Goal: Task Accomplishment & Management: Complete application form

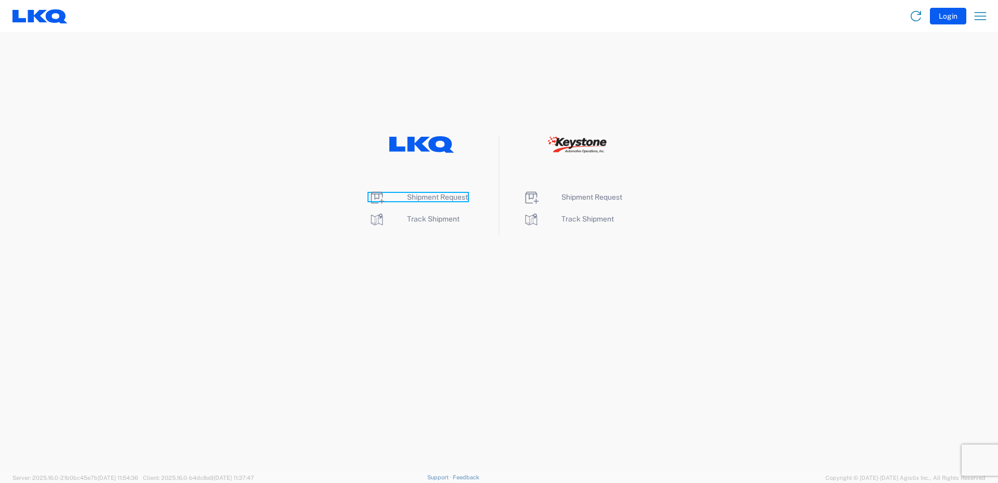
click at [428, 197] on span "Shipment Request" at bounding box center [437, 197] width 61 height 8
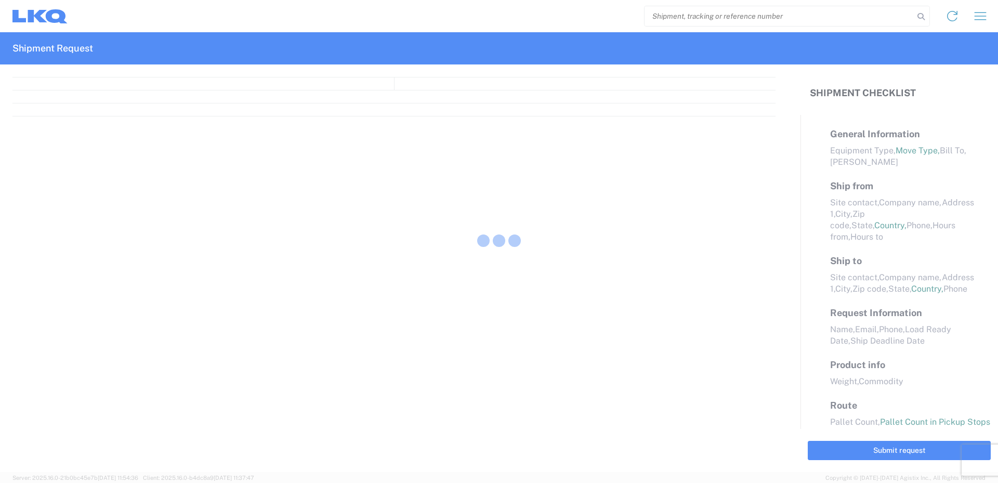
select select "FULL"
select select "LBS"
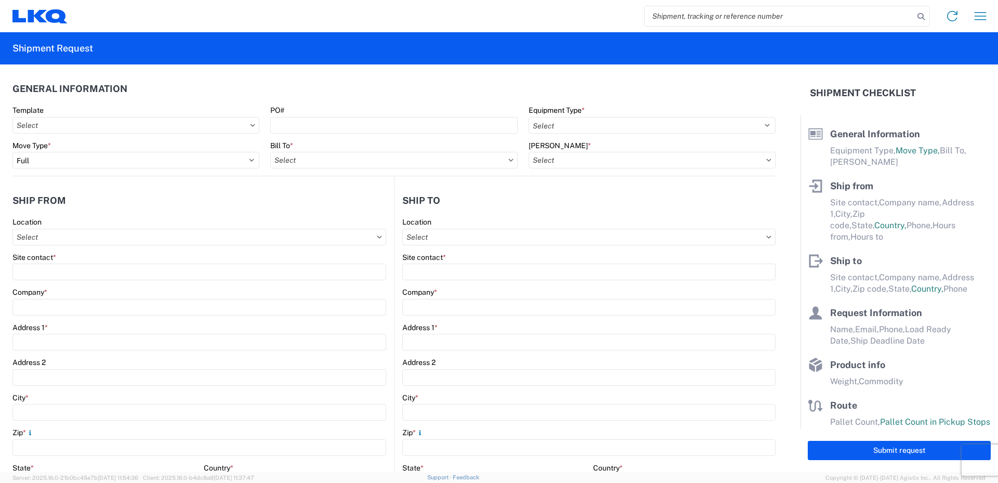
click at [699, 15] on input "search" at bounding box center [779, 16] width 269 height 20
type input "56495628"
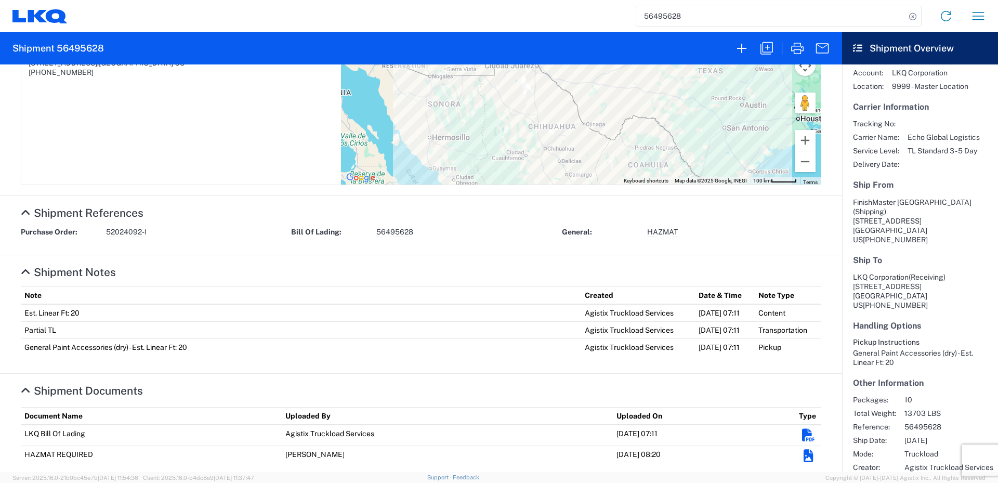
scroll to position [272, 0]
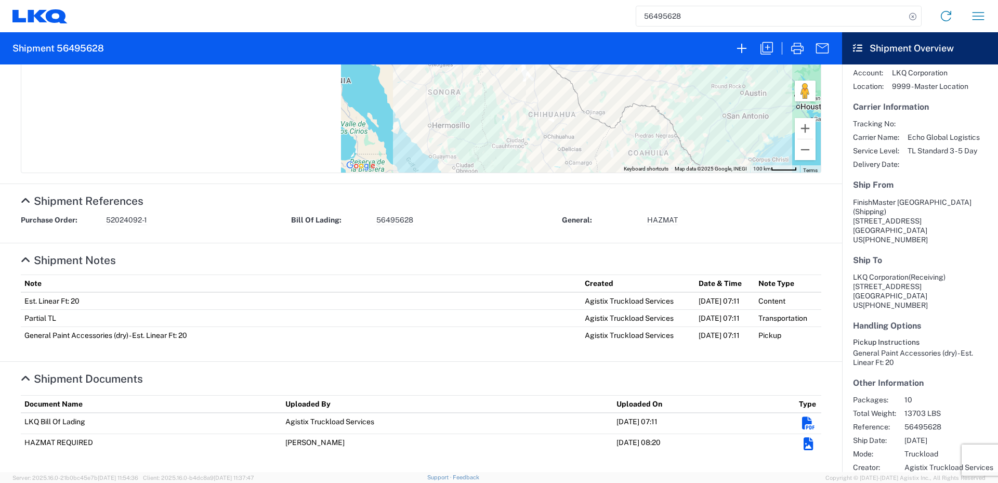
click at [663, 218] on span "HAZMAT" at bounding box center [662, 220] width 31 height 10
click at [804, 445] on em "Shipment Documents" at bounding box center [808, 444] width 9 height 13
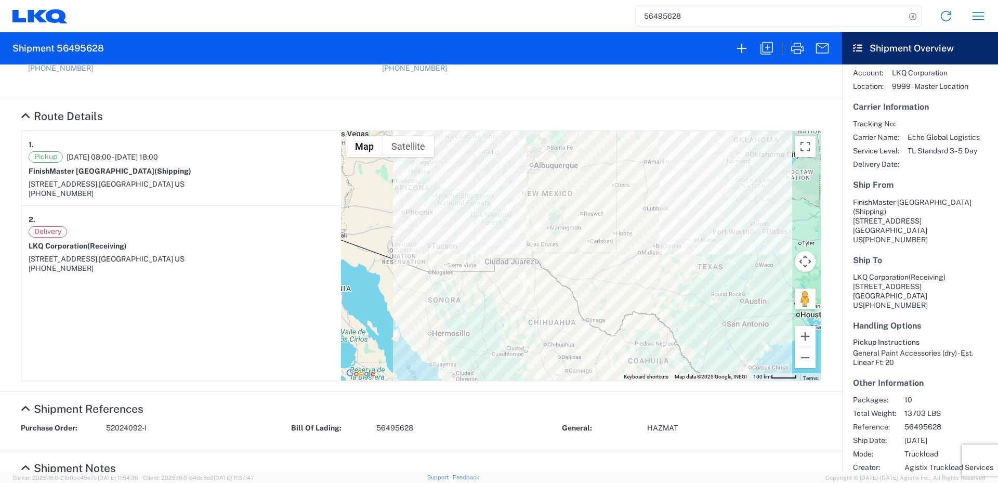
scroll to position [0, 0]
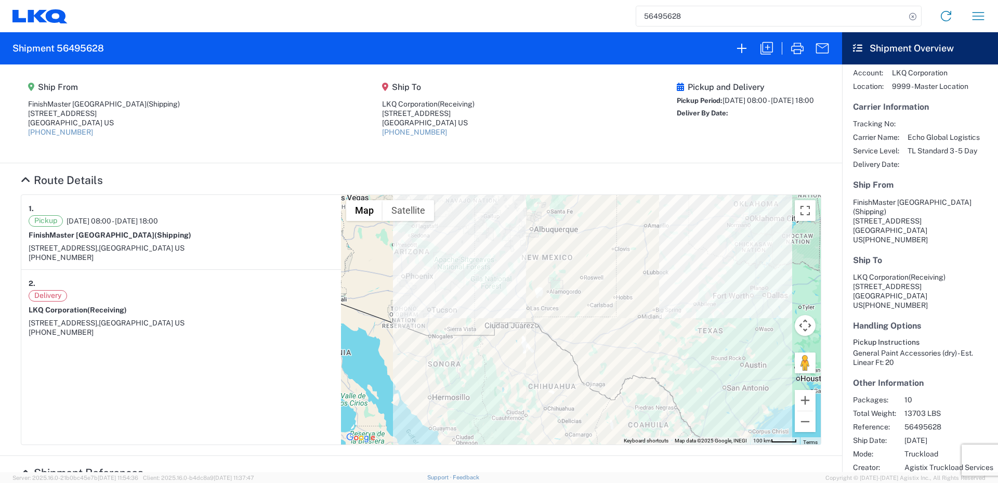
select select "FULL"
select select "US"
select select "LBS"
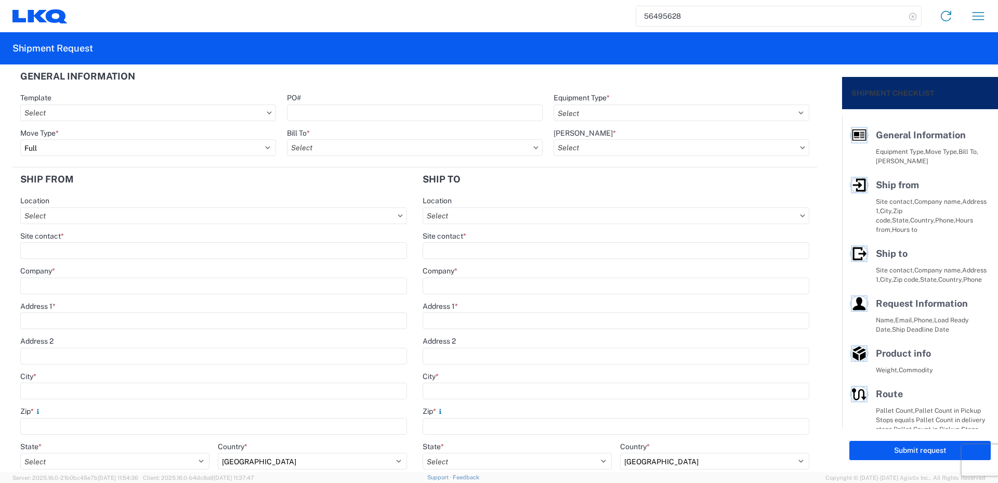
click at [914, 16] on icon at bounding box center [913, 16] width 15 height 15
click at [947, 12] on icon at bounding box center [946, 16] width 17 height 17
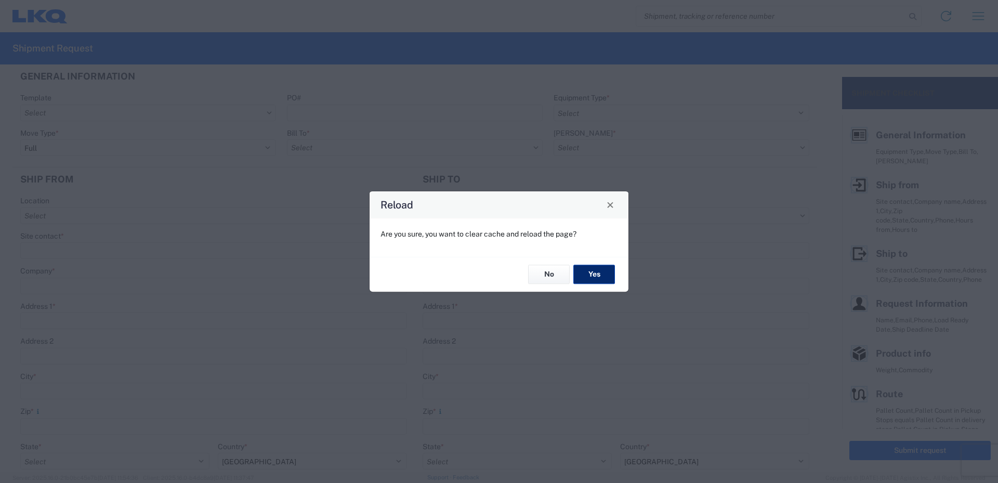
click at [602, 272] on button "Yes" at bounding box center [595, 274] width 42 height 19
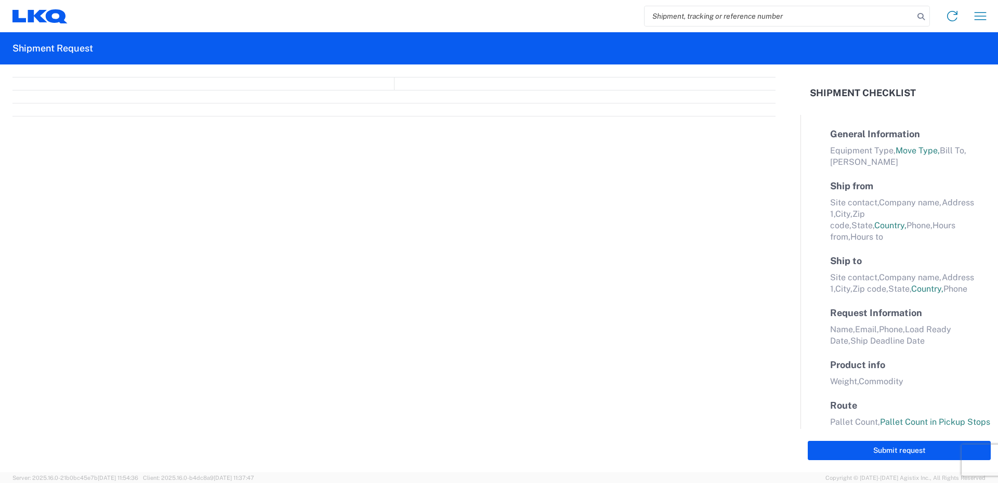
select select "FULL"
select select "US"
select select "LBS"
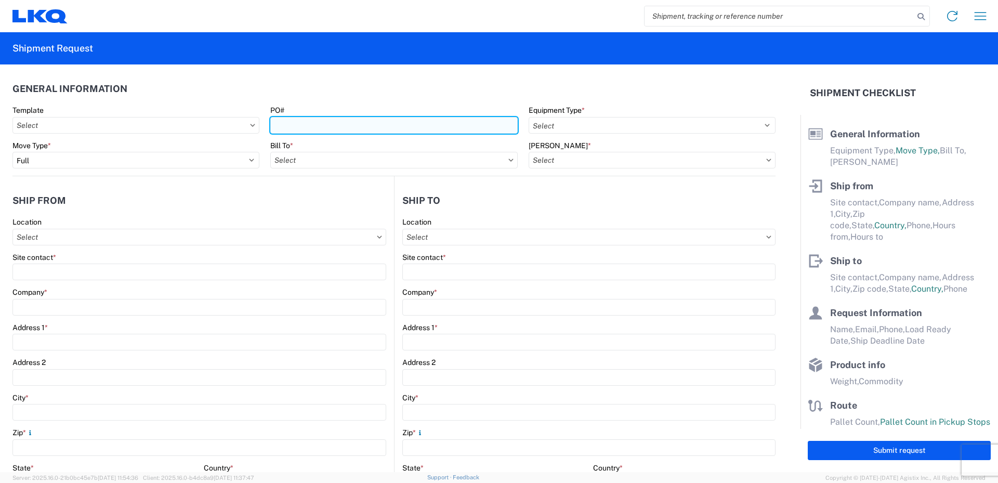
click at [372, 125] on input "PO#" at bounding box center [393, 125] width 247 height 17
type input "52024251-1"
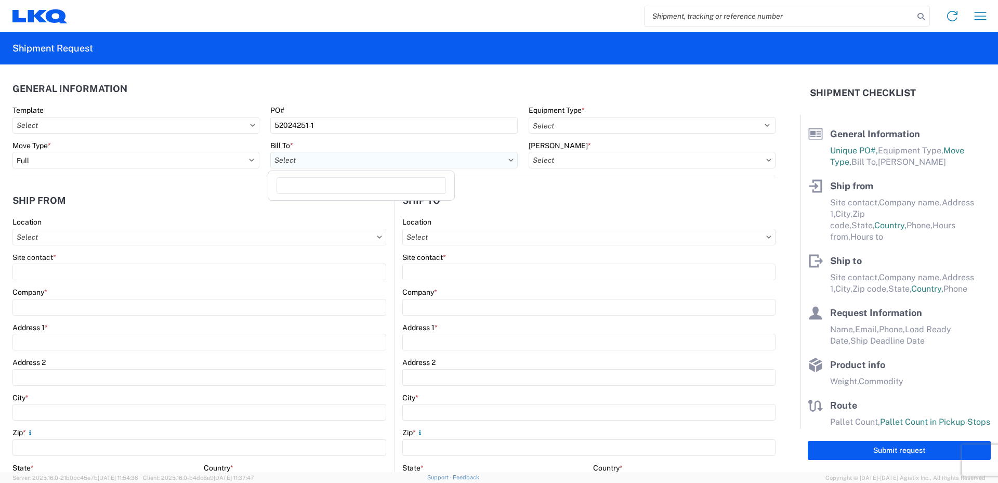
click at [327, 162] on input "Bill To *" at bounding box center [393, 160] width 247 height 17
type input "520"
click at [329, 211] on div "3520 - Grand Prairie" at bounding box center [361, 206] width 182 height 17
type input "3520 - Grand Prairie"
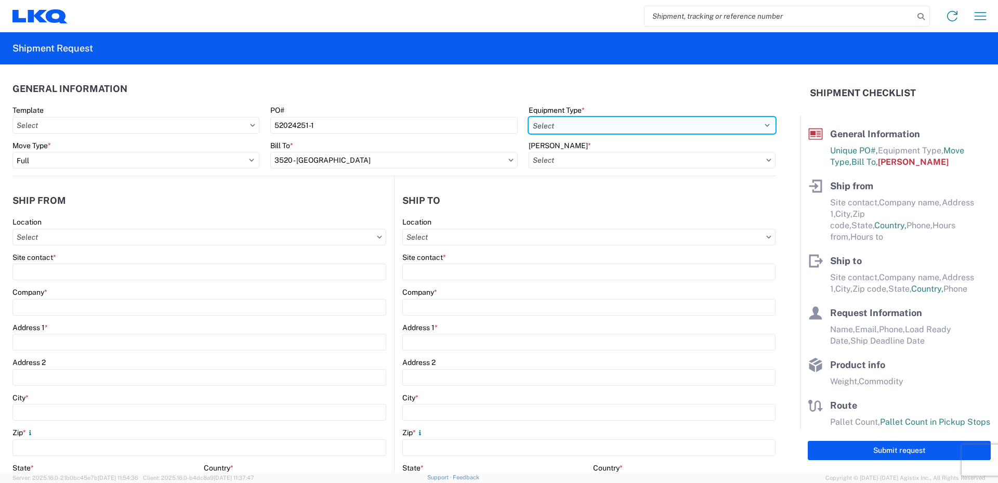
click at [583, 124] on select "Select 53’ Dry Van Flatbed Dropdeck (van) Lowboy (flatbed) Rail" at bounding box center [652, 125] width 247 height 17
select select "STDV"
click at [529, 117] on select "Select 53’ Dry Van Flatbed Dropdeck (van) Lowboy (flatbed) Rail" at bounding box center [652, 125] width 247 height 17
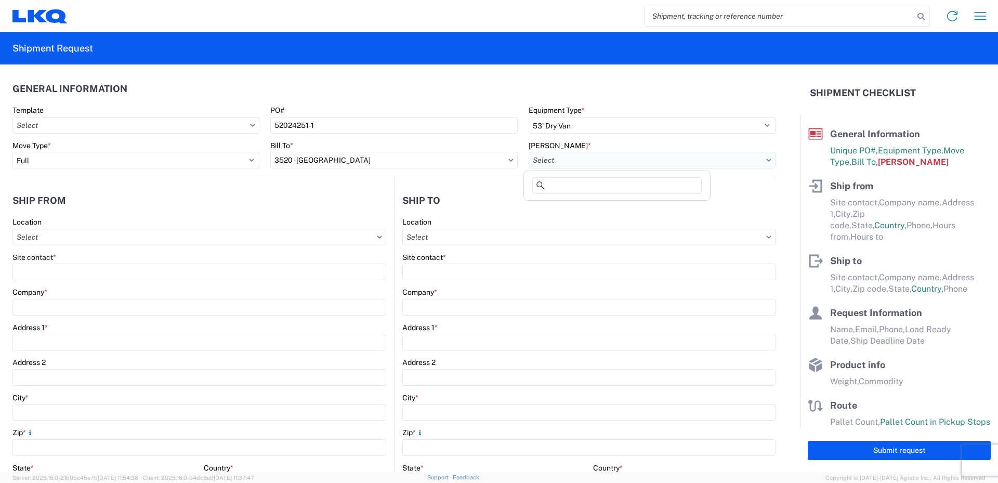
click at [565, 159] on input "Bill Code *" at bounding box center [652, 160] width 247 height 17
click at [581, 219] on div "3520-6300-66000-0000 - 3520 Freight Out" at bounding box center [617, 223] width 182 height 17
type input "3520-6300-66000-0000 - 3520 Freight Out"
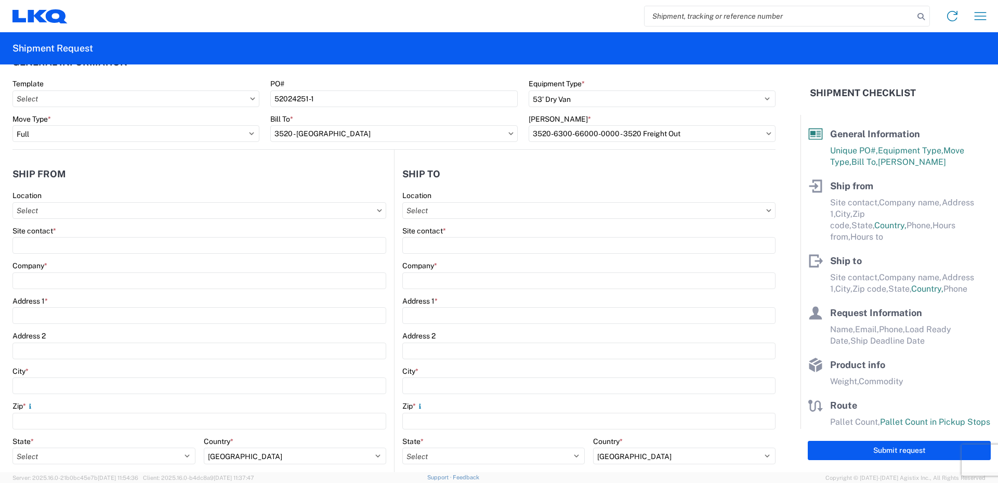
scroll to position [52, 0]
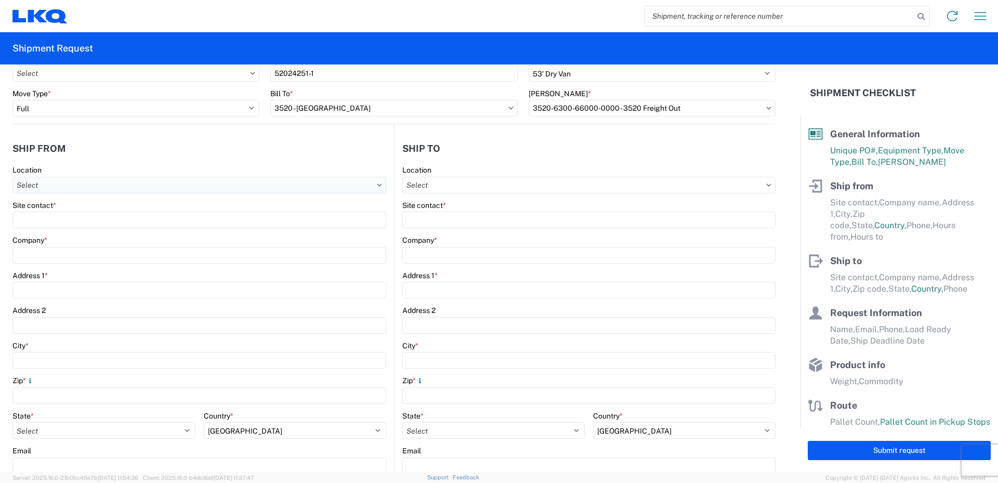
click at [51, 187] on input "Location" at bounding box center [199, 185] width 374 height 17
type input "520"
click at [66, 226] on div "3520 - Grand Prairie" at bounding box center [106, 231] width 182 height 17
type input "3520 - Grand Prairie"
type input "FinishMaster Grand Prairie"
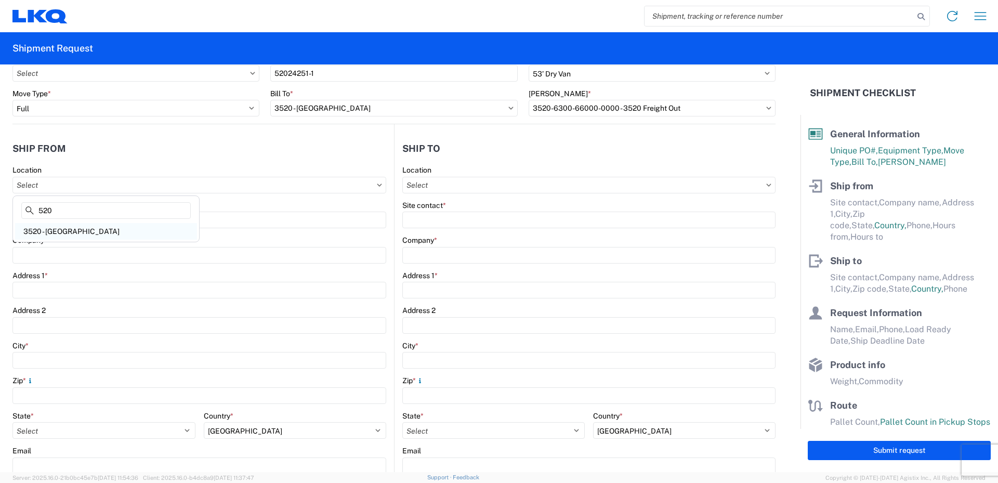
type input "4003 Grand Lakes Way"
type input "Suite 200"
type input "Grand Prairie"
type input "75050"
select select "TX"
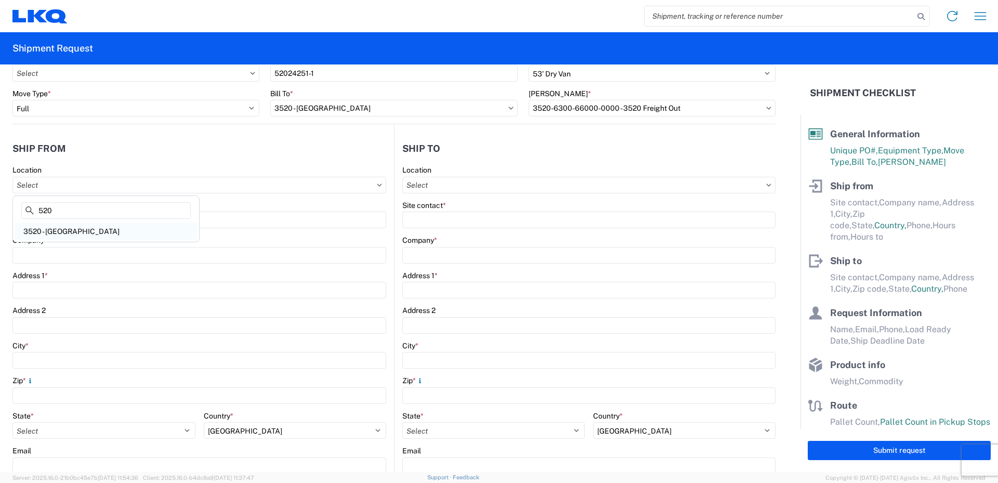
type input "08:00"
type input "14:00"
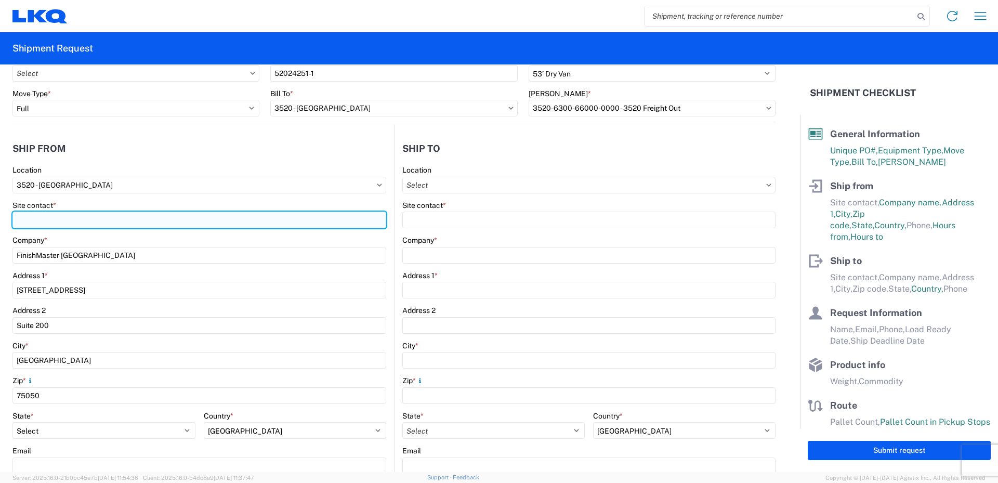
click at [66, 222] on input "Site contact *" at bounding box center [199, 220] width 374 height 17
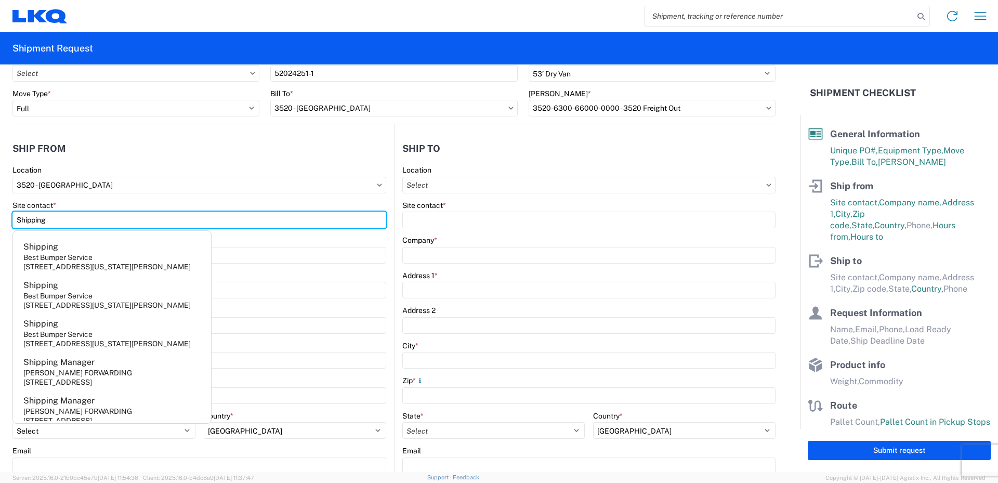
type input "Shipping"
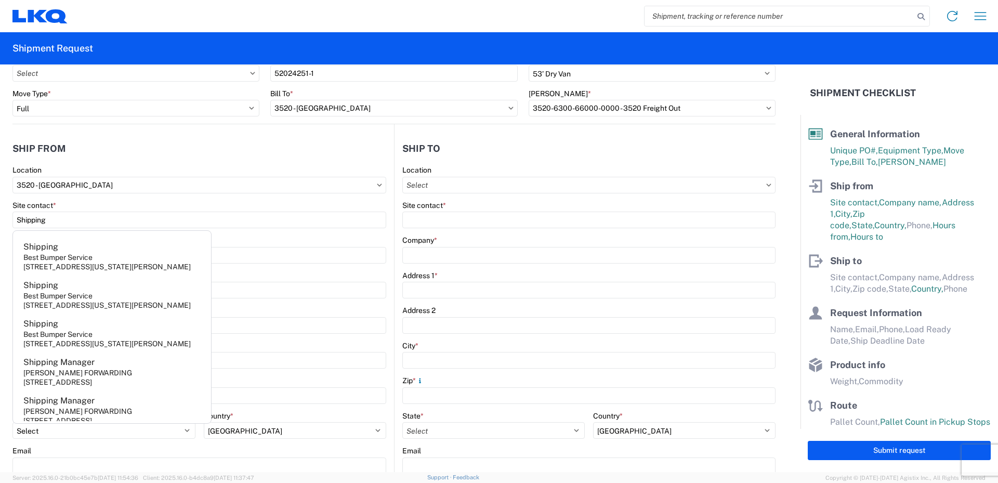
click at [101, 201] on div "Site contact *" at bounding box center [199, 205] width 374 height 9
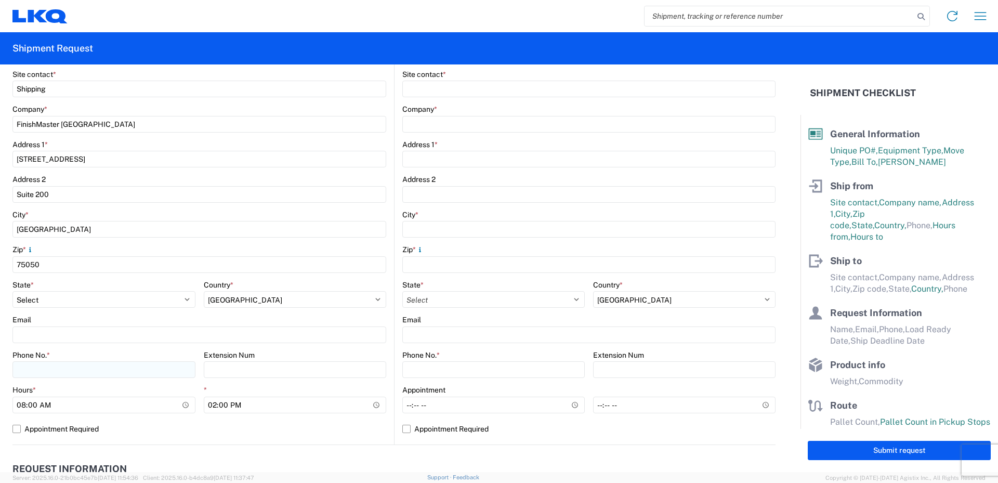
scroll to position [208, 0]
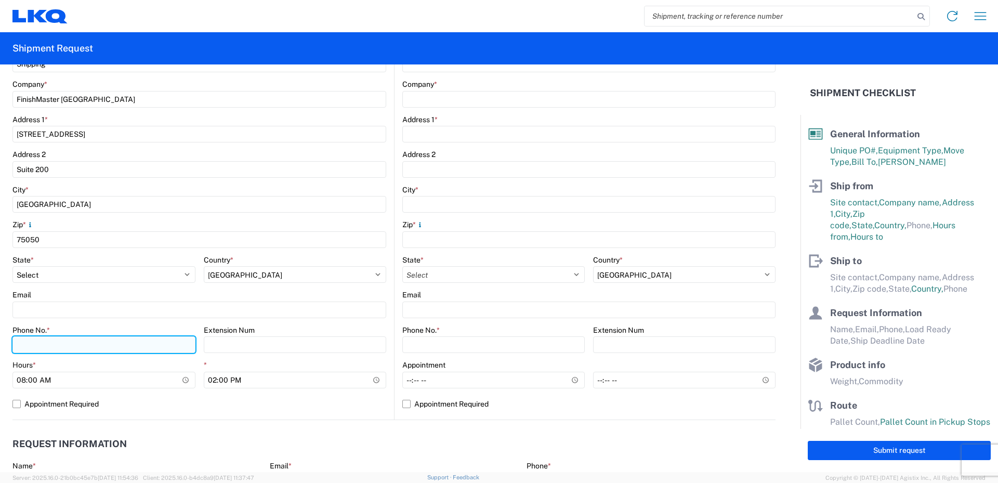
click at [20, 345] on input "Phone No. *" at bounding box center [103, 344] width 183 height 17
type input "469-540-7041"
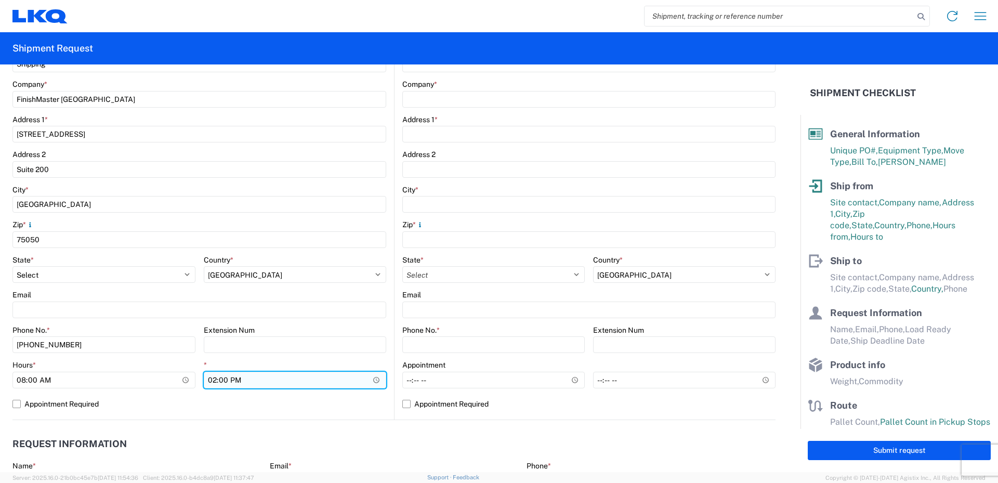
click at [212, 382] on input "14:00" at bounding box center [295, 380] width 183 height 17
type input "18:00"
click at [190, 357] on agx-form-control-wrapper-v2 "Phone No. * 469-540-7041" at bounding box center [103, 343] width 183 height 35
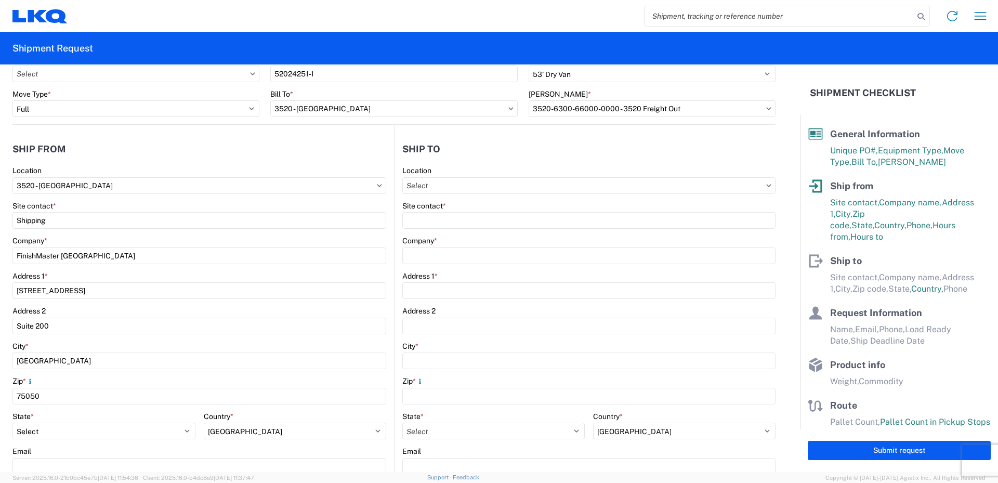
scroll to position [52, 0]
click at [424, 185] on input "Location" at bounding box center [588, 185] width 373 height 17
type input "091"
click at [442, 232] on div "3091 - Phoenix (091)" at bounding box center [492, 231] width 182 height 17
type input "3091 - Phoenix (091)"
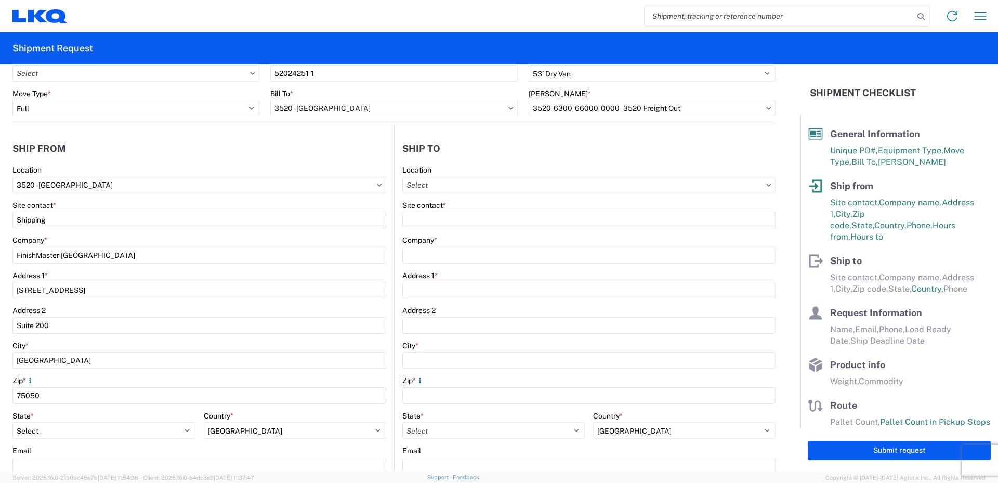
type input "LKQ Corporation"
type input "5670 S 32nd Street"
type input "Phoenix"
type input "85040"
select select "AZ"
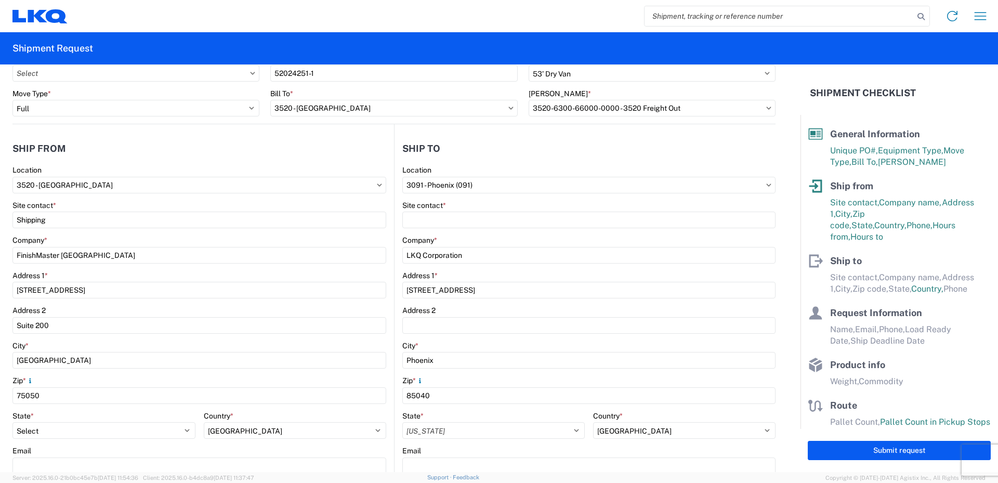
select select "US"
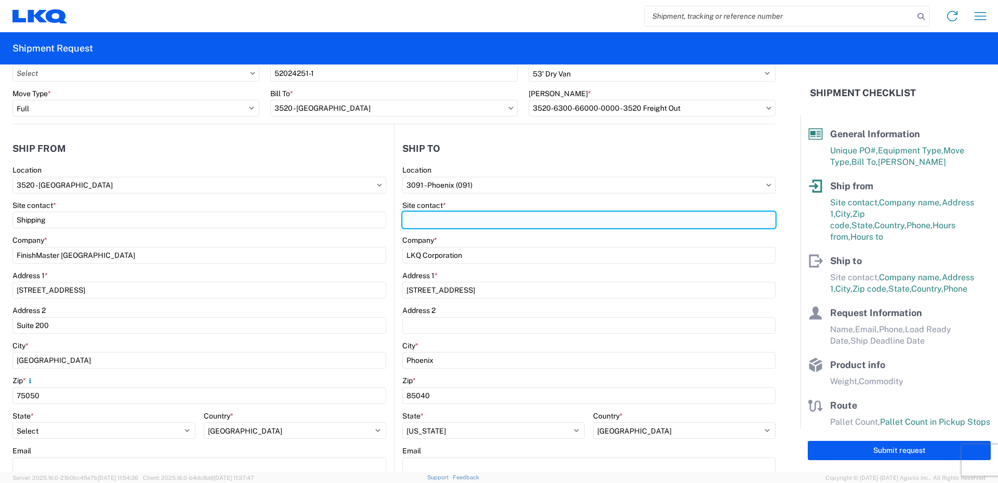
click at [448, 220] on input "Site contact *" at bounding box center [588, 220] width 373 height 17
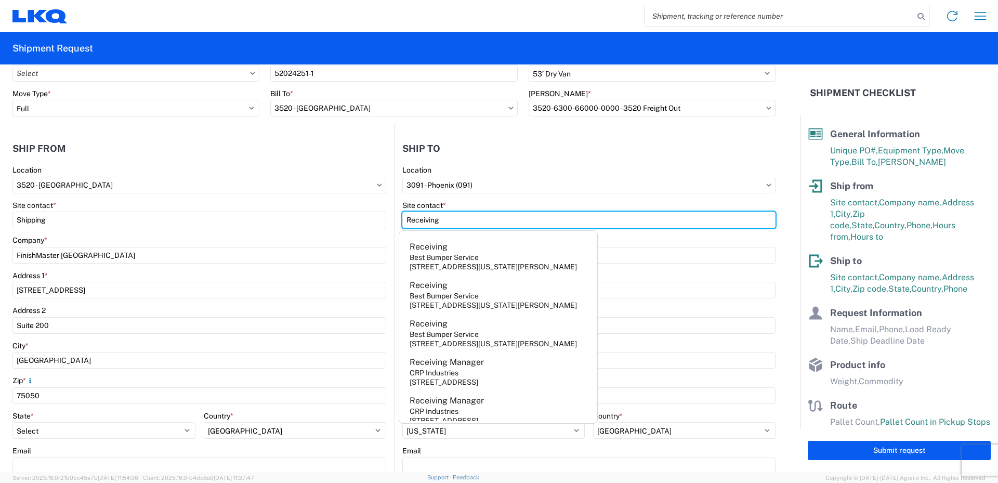
type input "Receiving"
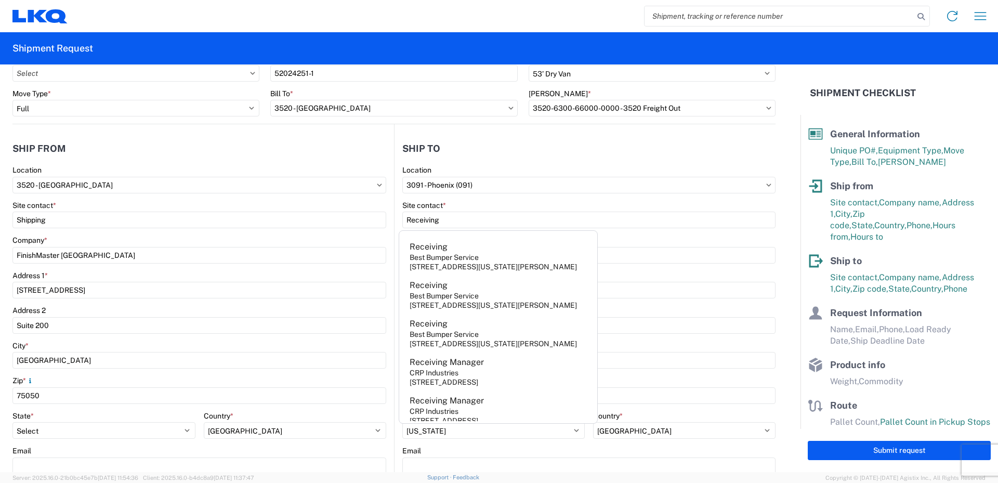
click at [487, 202] on div "Site contact *" at bounding box center [588, 205] width 373 height 9
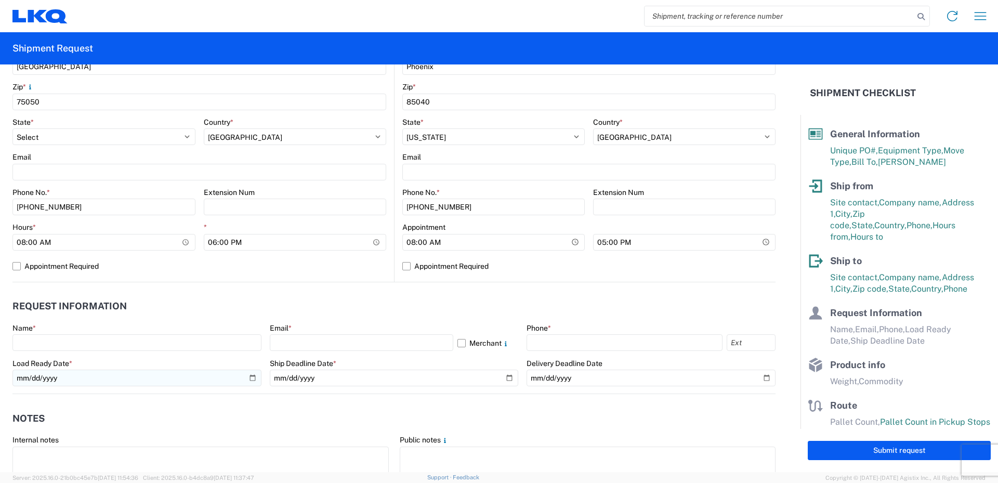
scroll to position [416, 0]
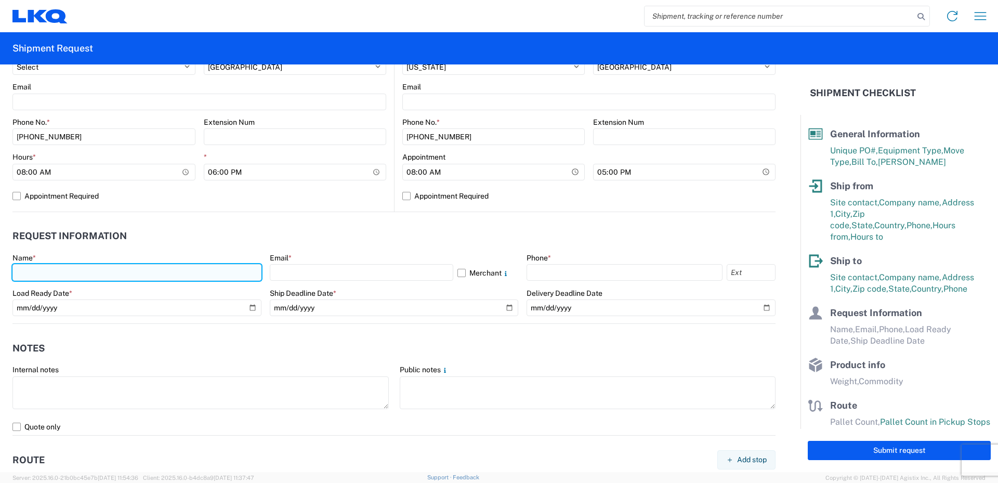
click at [33, 272] on input "text" at bounding box center [136, 272] width 249 height 17
type input "Vance Prince"
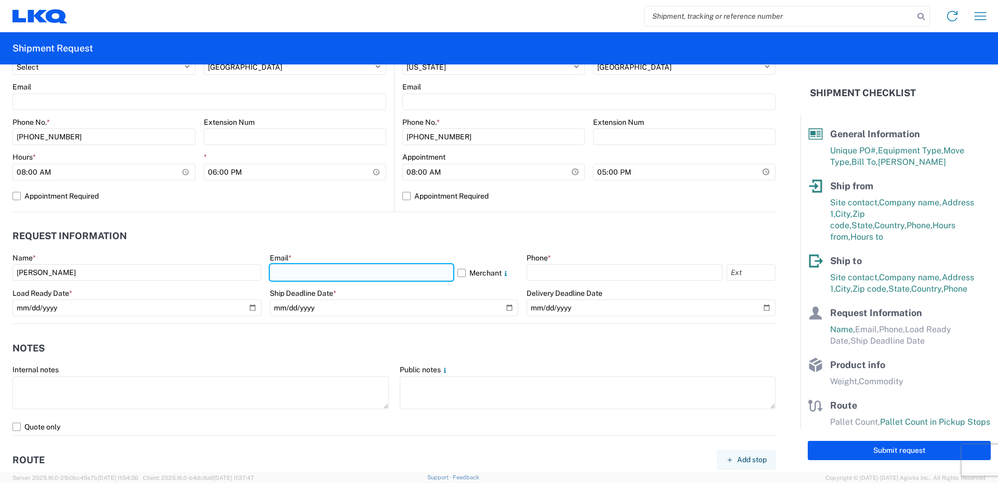
click at [294, 276] on input "text" at bounding box center [362, 272] width 184 height 17
type input "vxprince@lkqcorp.com"
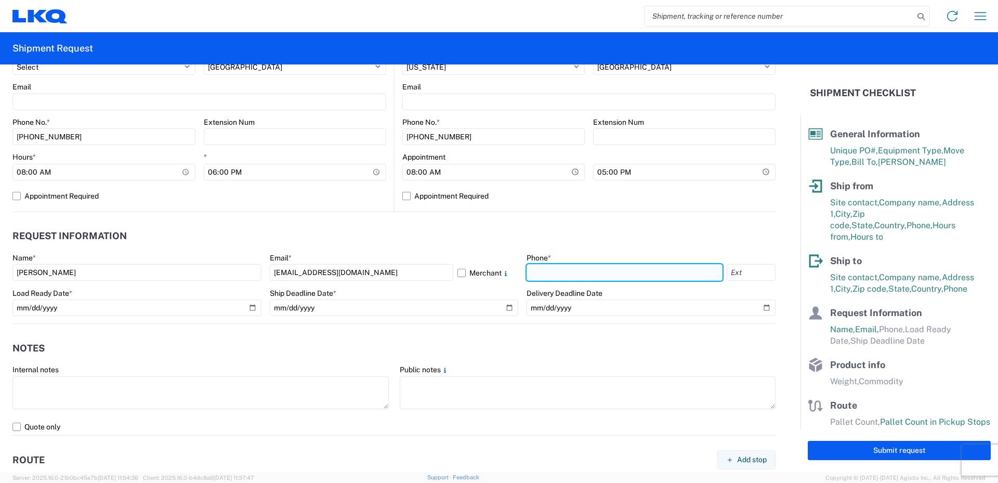
click at [548, 271] on input "text" at bounding box center [625, 272] width 196 height 17
type input "469-540-7041"
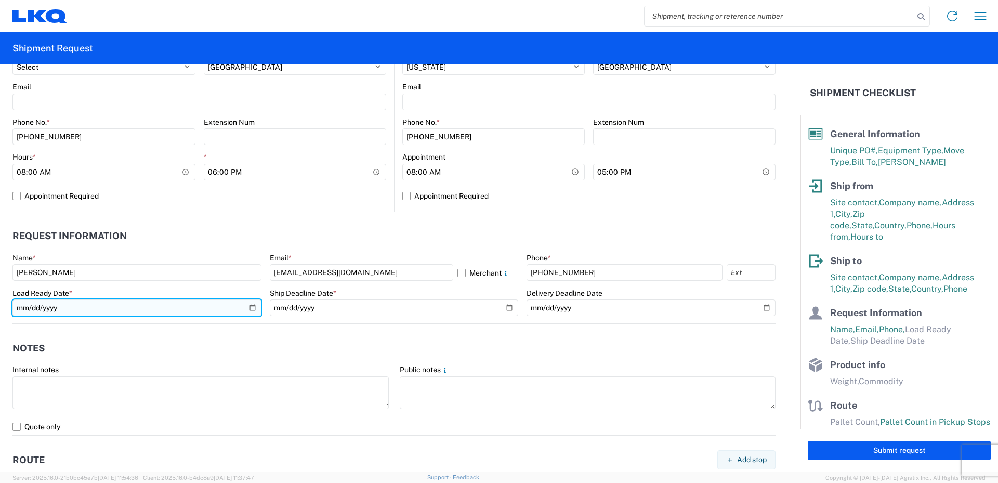
click at [252, 307] on input "date" at bounding box center [136, 308] width 249 height 17
type input "2025-08-15"
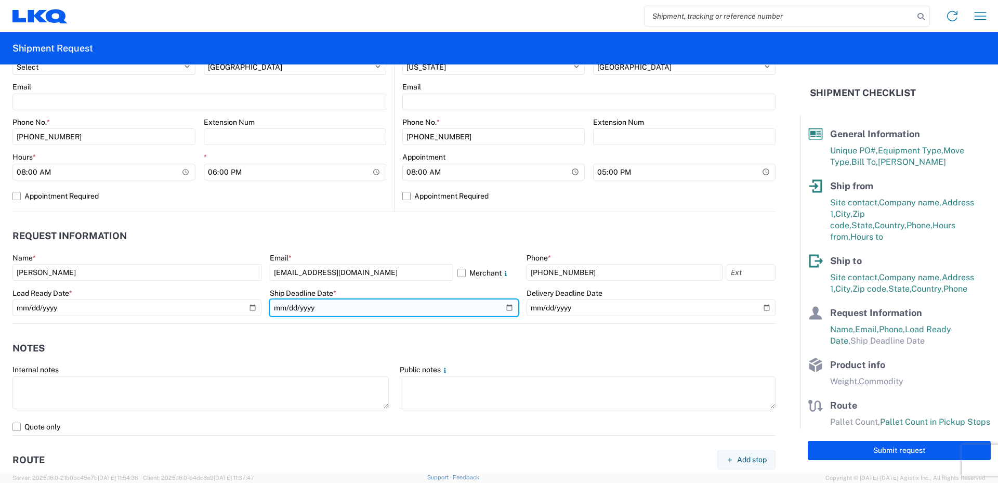
click at [504, 307] on input "date" at bounding box center [394, 308] width 249 height 17
type input "2025-08-15"
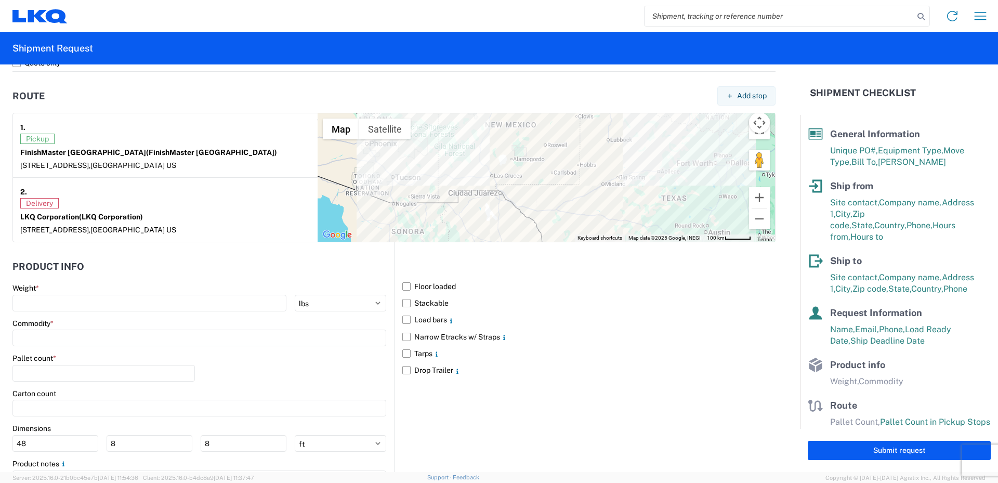
scroll to position [832, 0]
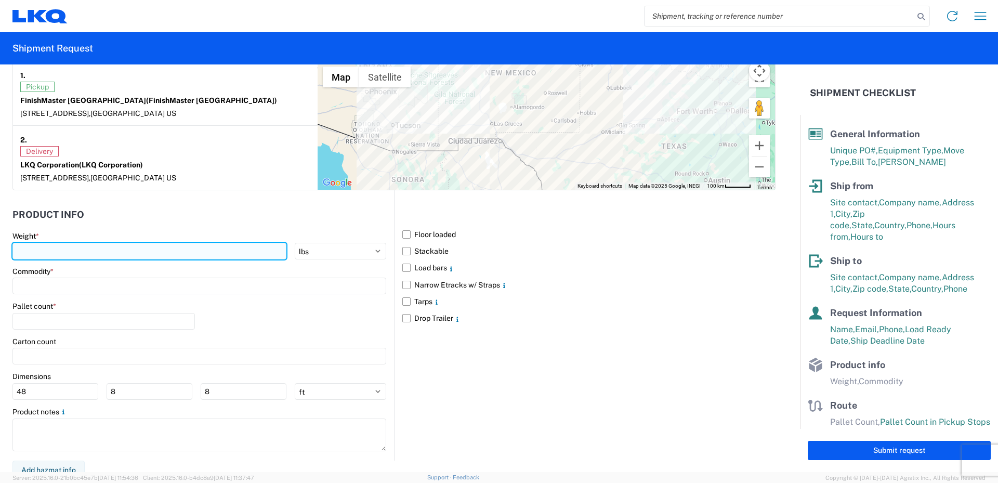
click at [46, 253] on input "number" at bounding box center [149, 251] width 274 height 17
type input "41145"
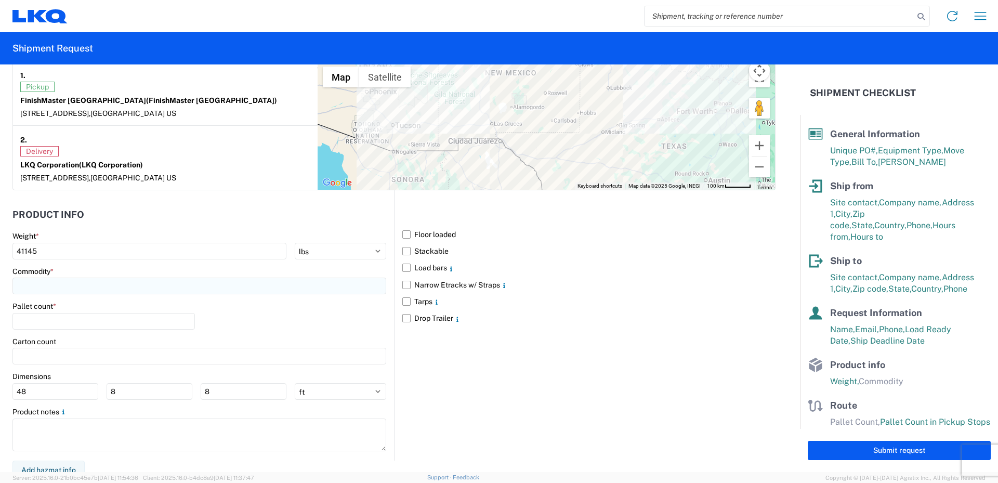
click at [58, 284] on input at bounding box center [199, 286] width 374 height 17
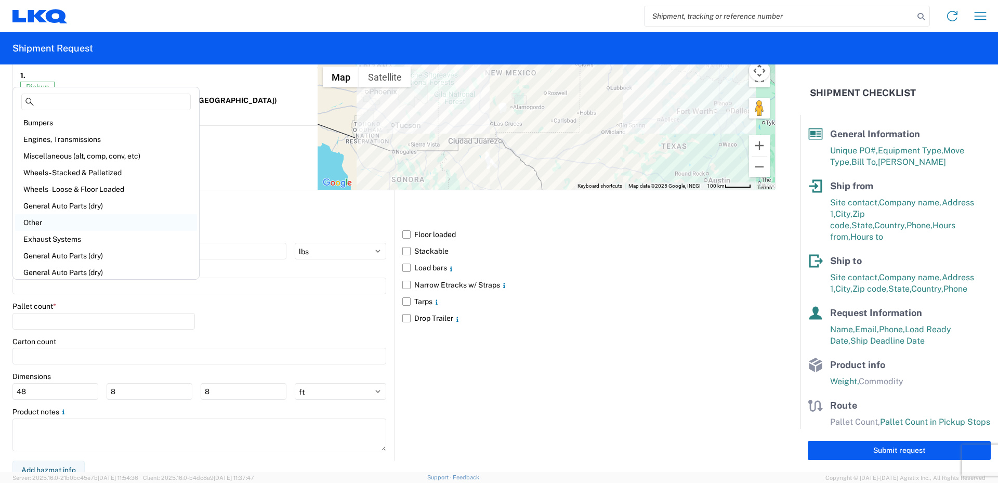
click at [57, 219] on div "Other" at bounding box center [106, 222] width 182 height 17
type input "Other"
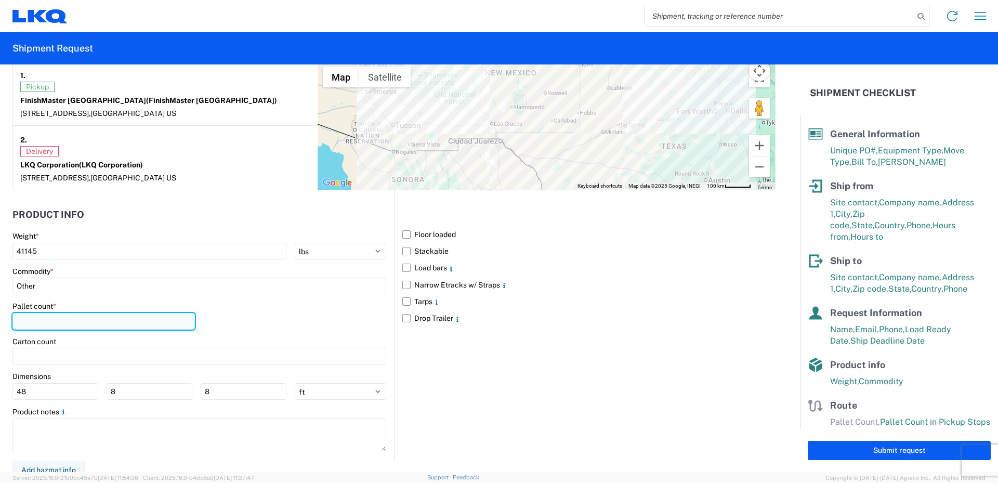
click at [49, 320] on input "number" at bounding box center [103, 321] width 183 height 17
type input "24"
click at [64, 337] on div "Carton count" at bounding box center [199, 341] width 374 height 9
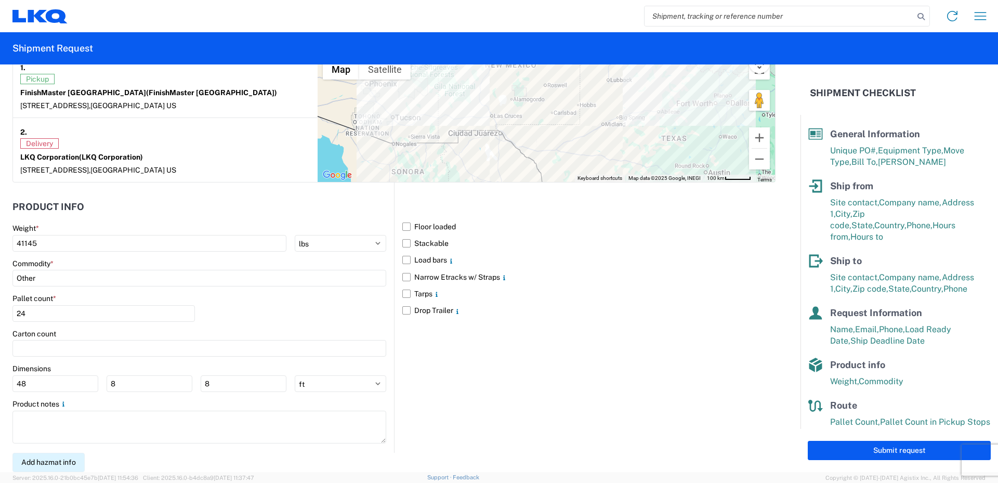
click at [50, 464] on button "Add hazmat info" at bounding box center [48, 462] width 72 height 19
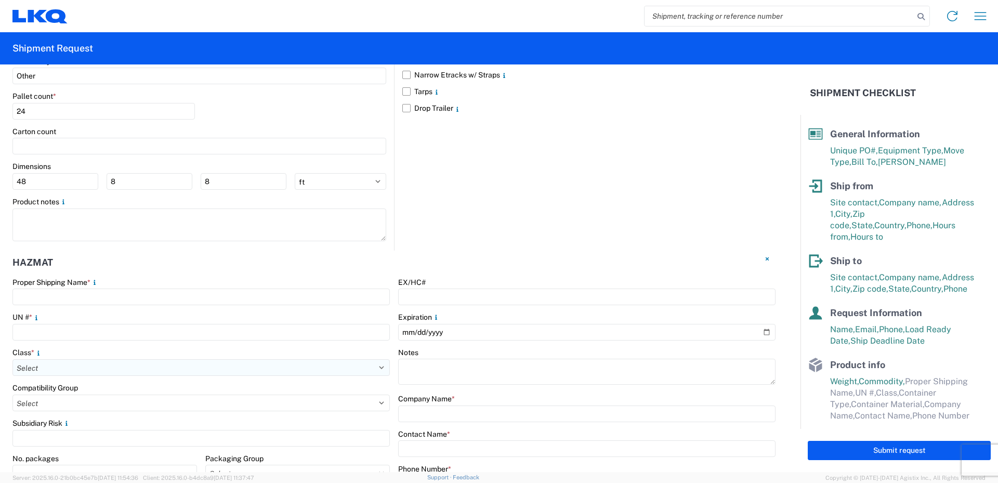
scroll to position [1048, 0]
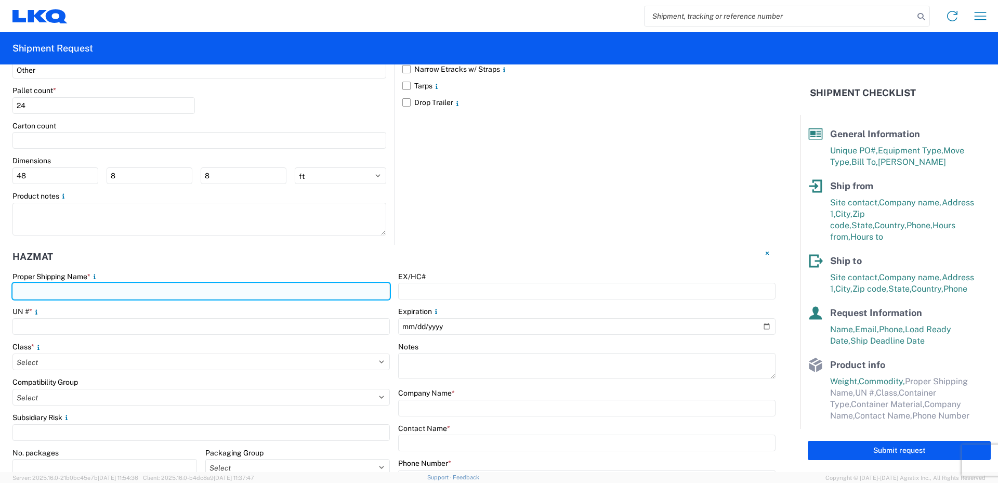
click at [33, 291] on input "text" at bounding box center [201, 291] width 378 height 17
type input "Paint"
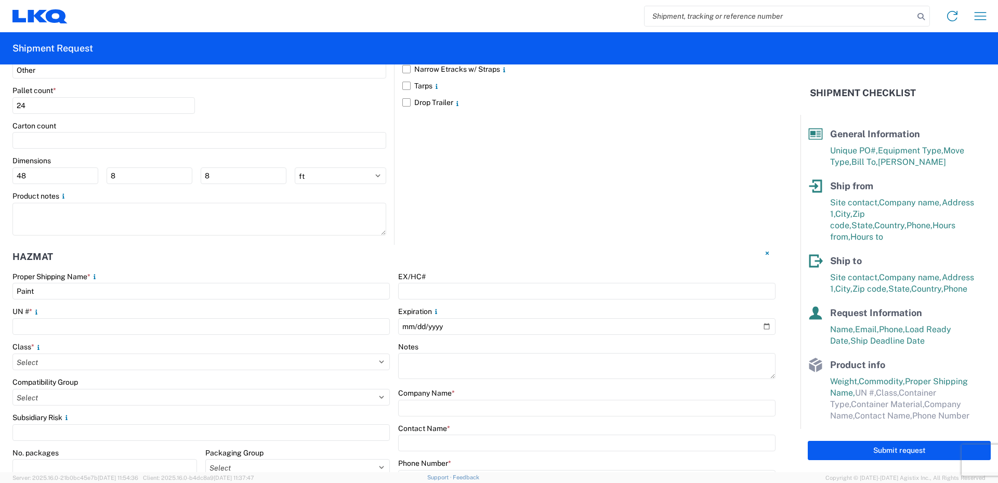
click at [162, 260] on div "Hazmat" at bounding box center [393, 258] width 763 height 27
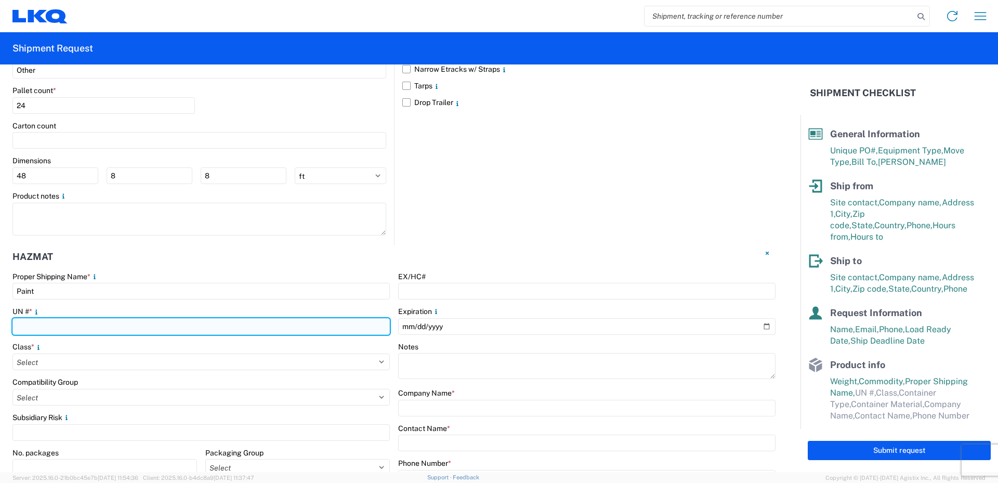
click at [43, 324] on input "number" at bounding box center [201, 326] width 378 height 17
type input "1263"
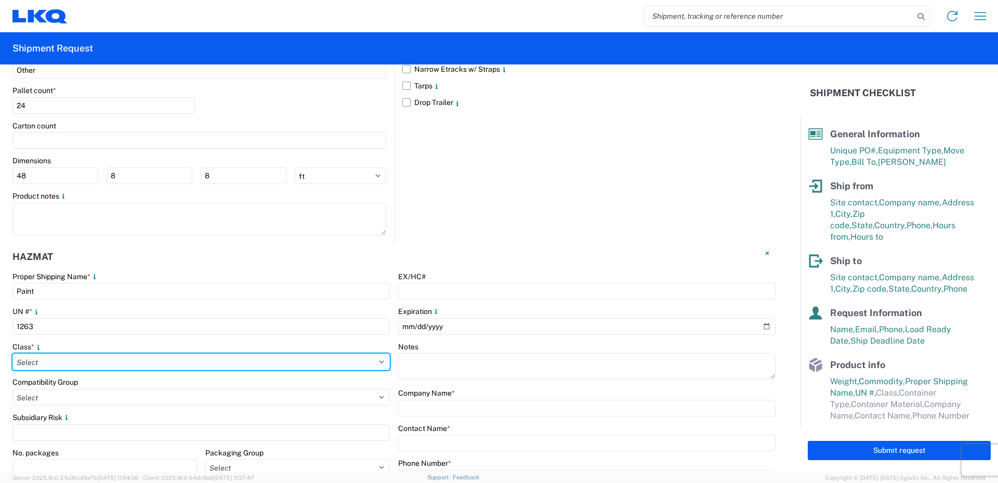
click at [49, 359] on select "Select 1 Explosive 1.1 Explosive 1.2 Explosive 1.3 Explosive 1.4 Explosive 1.5 …" at bounding box center [201, 362] width 378 height 17
select select "3 Flammable Liquid"
click at [12, 354] on select "Select 1 Explosive 1.1 Explosive 1.2 Explosive 1.3 Explosive 1.4 Explosive 1.5 …" at bounding box center [201, 362] width 378 height 17
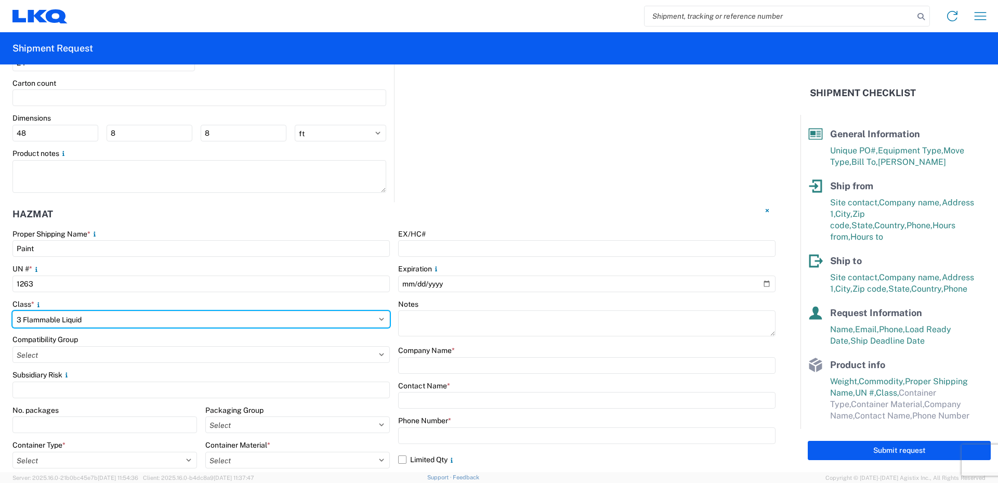
scroll to position [1142, 0]
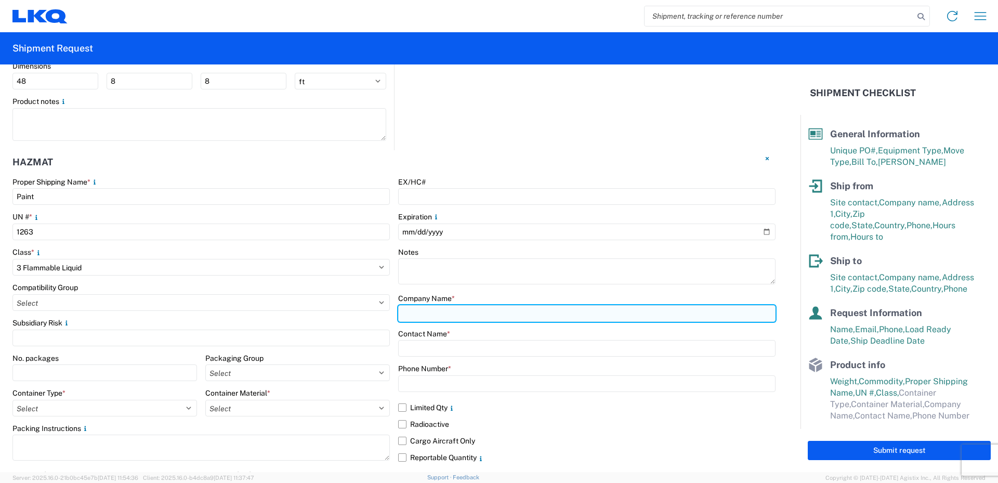
click at [439, 311] on input "text" at bounding box center [587, 313] width 378 height 17
type input "LKQ/FinishMaster"
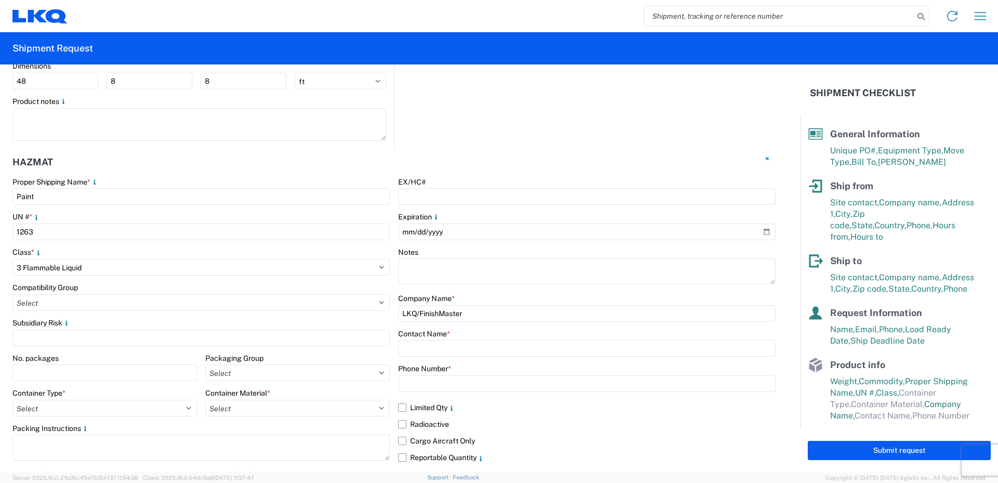
click at [483, 291] on div "EX/HC# Expiration Notes Company Name * LKQ/FinishMaster Contact Name * Phone Nu…" at bounding box center [587, 376] width 378 height 399
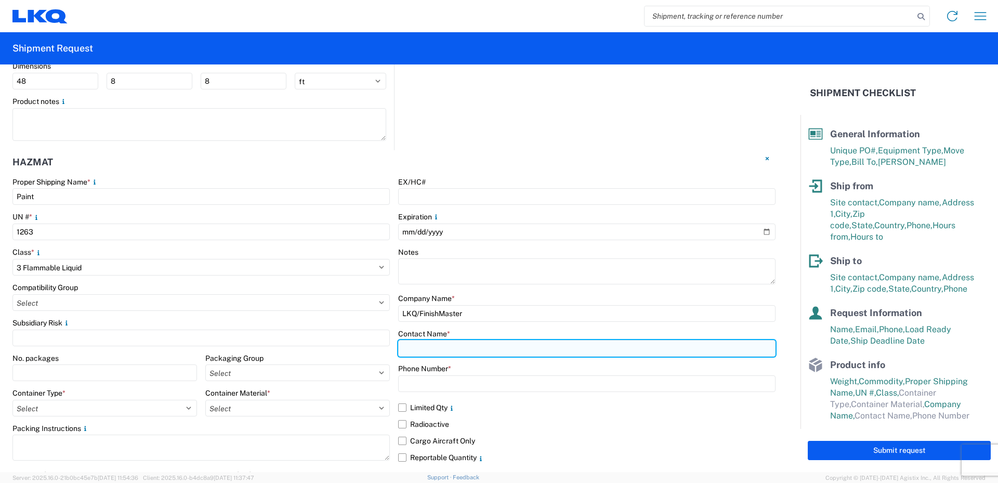
click at [402, 350] on input "text" at bounding box center [587, 348] width 378 height 17
type input "Vance Prince"
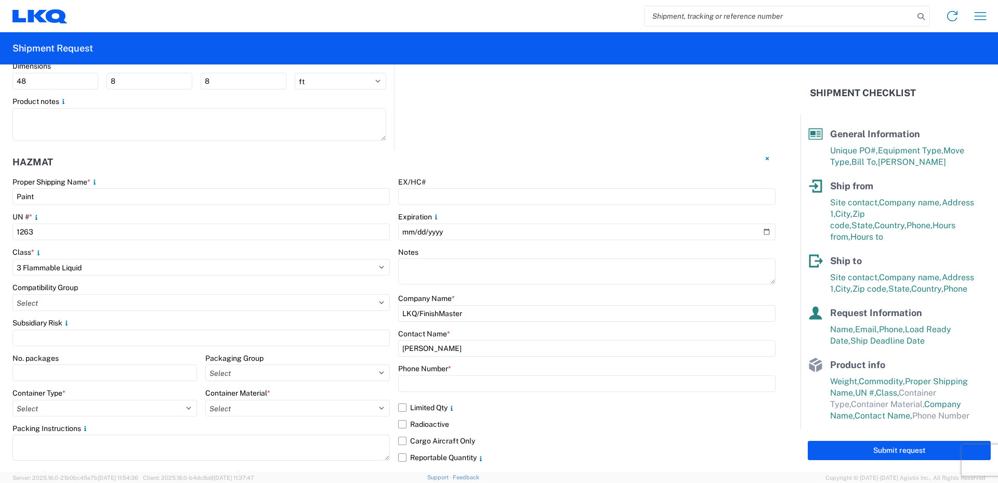
click at [490, 335] on div "Contact Name *" at bounding box center [587, 333] width 378 height 9
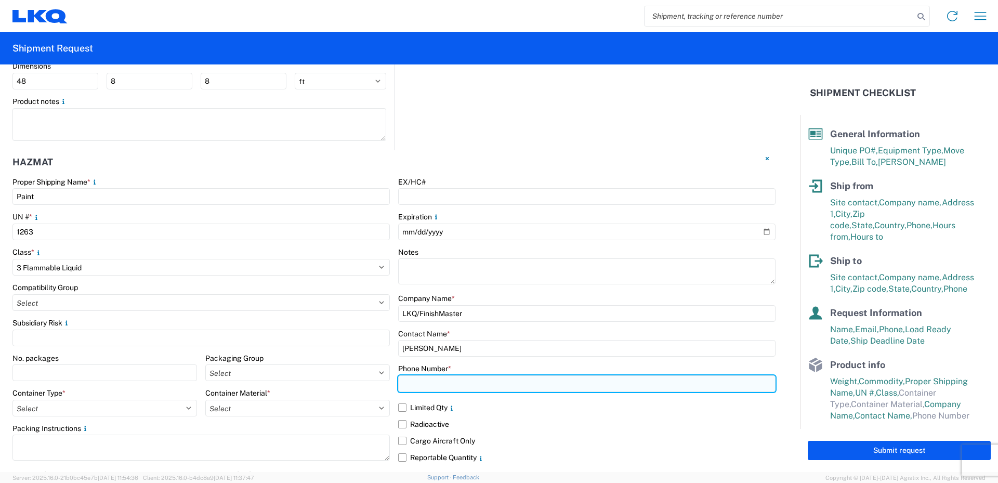
click at [435, 383] on input "text" at bounding box center [587, 383] width 378 height 17
type input "469-540-7041"
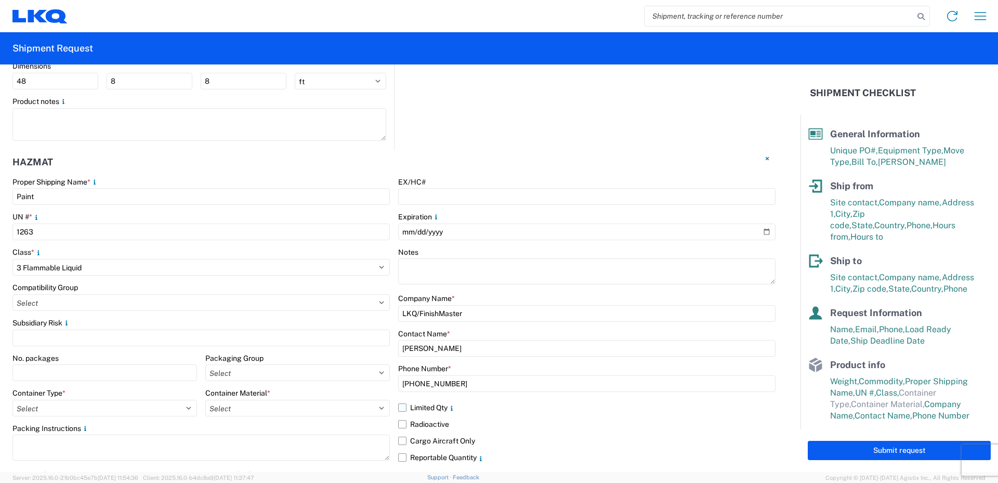
click at [491, 407] on label "Limited Qty" at bounding box center [587, 407] width 378 height 17
click at [0, 0] on input "Limited Qty" at bounding box center [0, 0] width 0 height 0
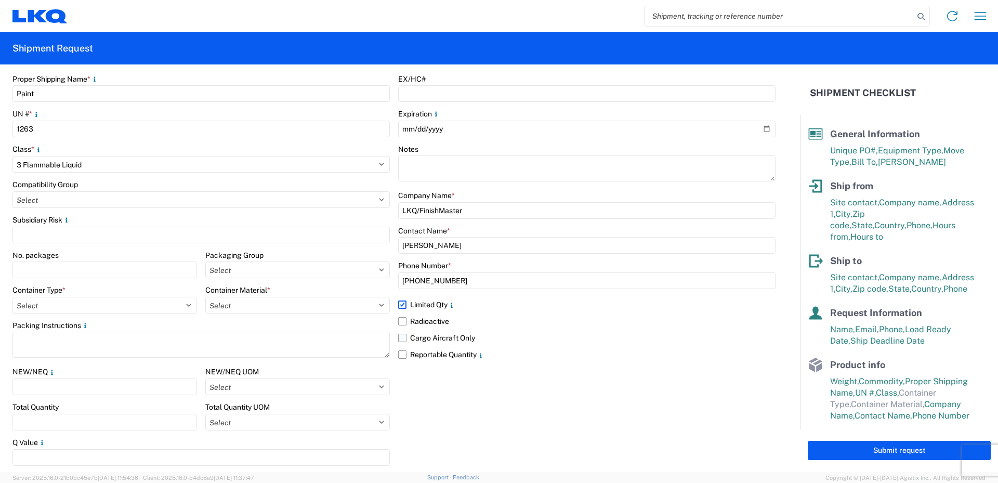
scroll to position [1246, 0]
click at [402, 351] on label "Reportable Quantity" at bounding box center [587, 353] width 378 height 17
click at [0, 0] on input "Reportable Quantity" at bounding box center [0, 0] width 0 height 0
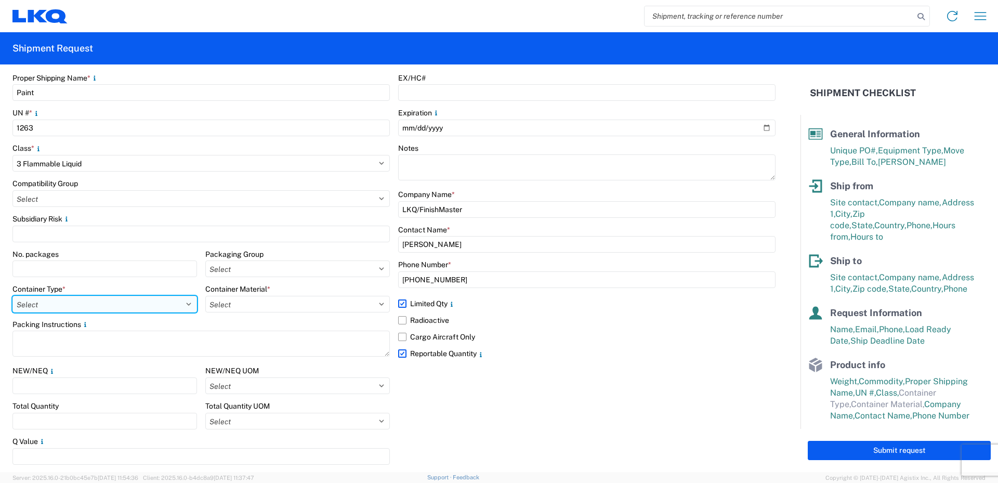
click at [64, 303] on select "Select 5 - Bags 4 - Boxes 6 - Composite Packaging 1 - Drums 3 - Jerricans None …" at bounding box center [104, 304] width 185 height 17
select select "BOXES"
click at [12, 296] on select "Select 5 - Bags 4 - Boxes 6 - Composite Packaging 1 - Drums 3 - Jerricans None …" at bounding box center [104, 304] width 185 height 17
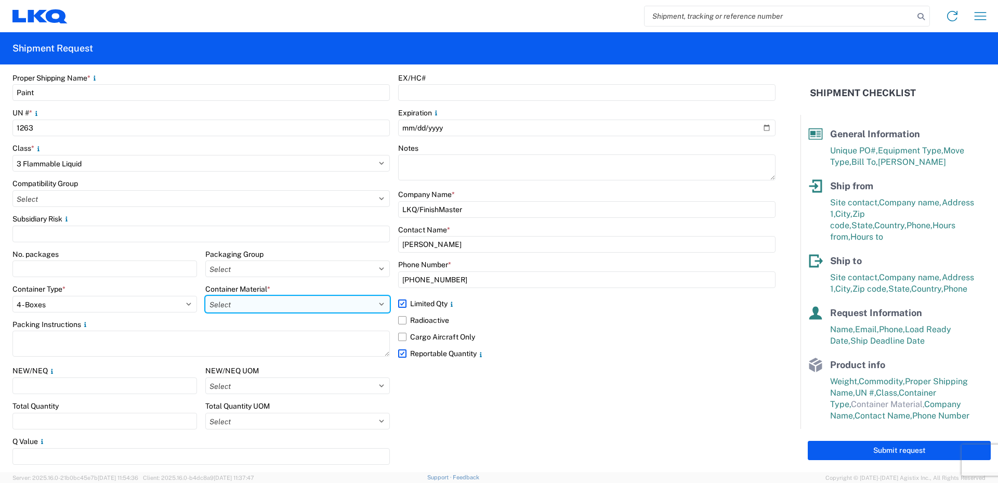
click at [259, 304] on select "Select B - Aluminum G - Fiberboard P - Glass, porcelain or stoneware (not used …" at bounding box center [297, 304] width 185 height 17
select select "PAPER_MULTI"
click at [205, 296] on select "Select B - Aluminum G - Fiberboard P - Glass, porcelain or stoneware (not used …" at bounding box center [297, 304] width 185 height 17
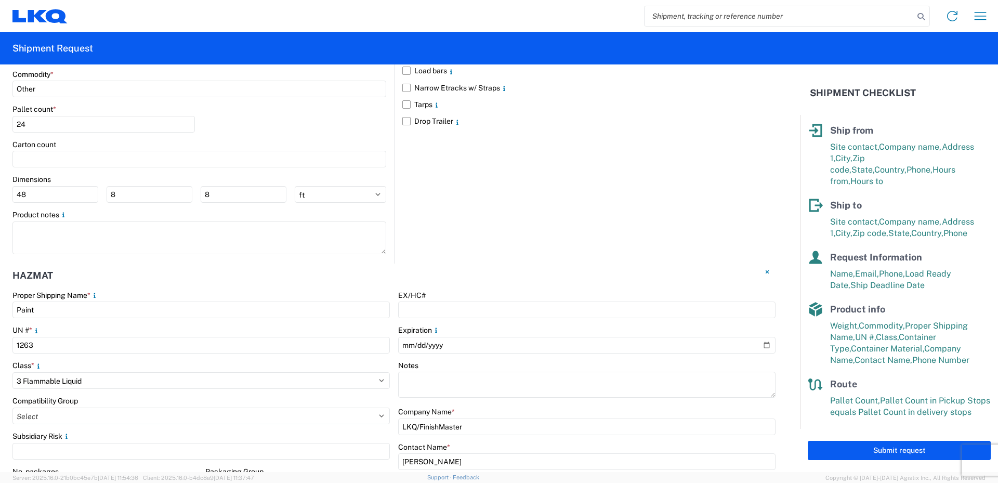
scroll to position [1090, 0]
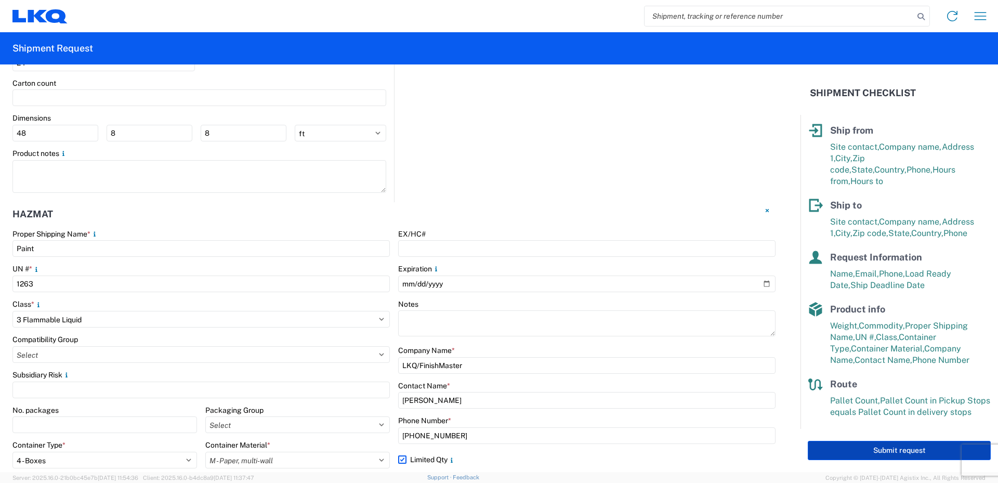
click at [914, 450] on button "Submit request" at bounding box center [899, 450] width 183 height 19
select select "US"
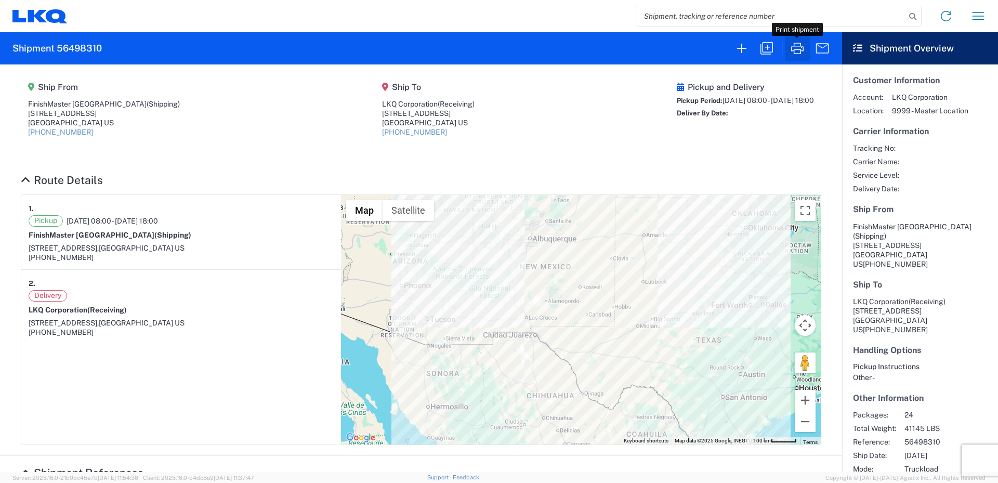
click at [795, 50] on icon "button" at bounding box center [797, 48] width 12 height 11
